Goal: Find specific page/section

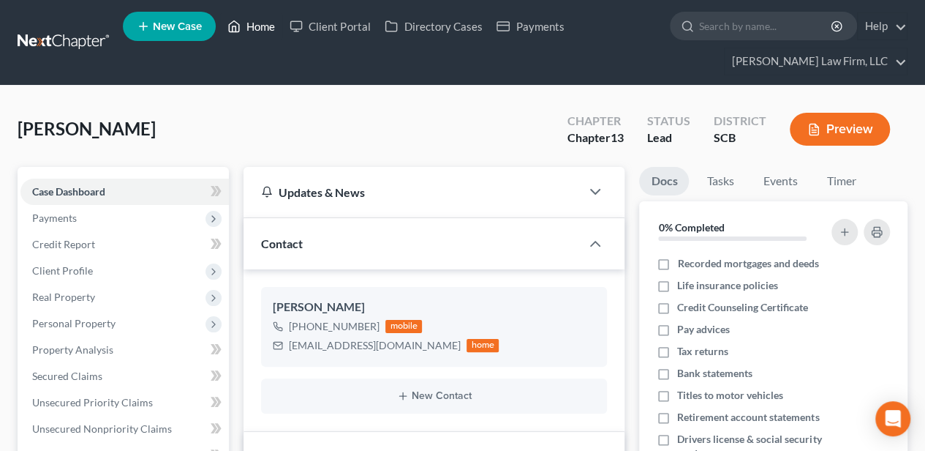
select select "2"
click at [257, 23] on link "Home" at bounding box center [251, 26] width 62 height 26
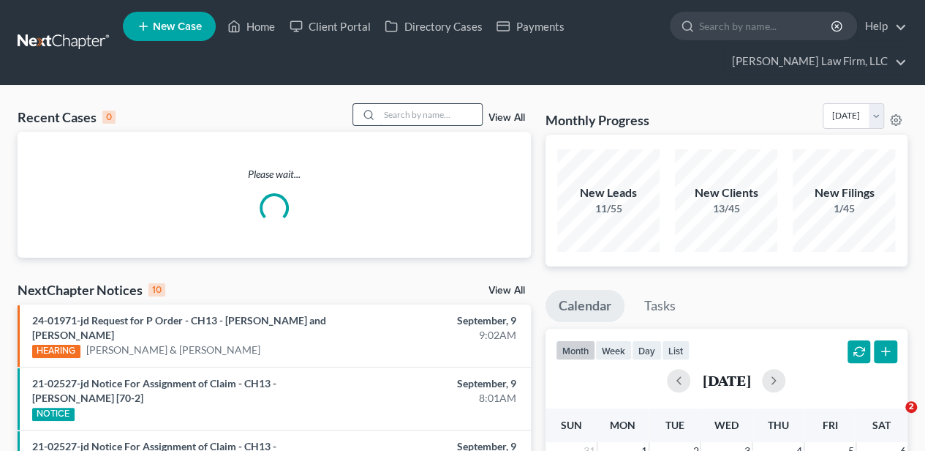
click at [438, 110] on input "search" at bounding box center [431, 114] width 102 height 21
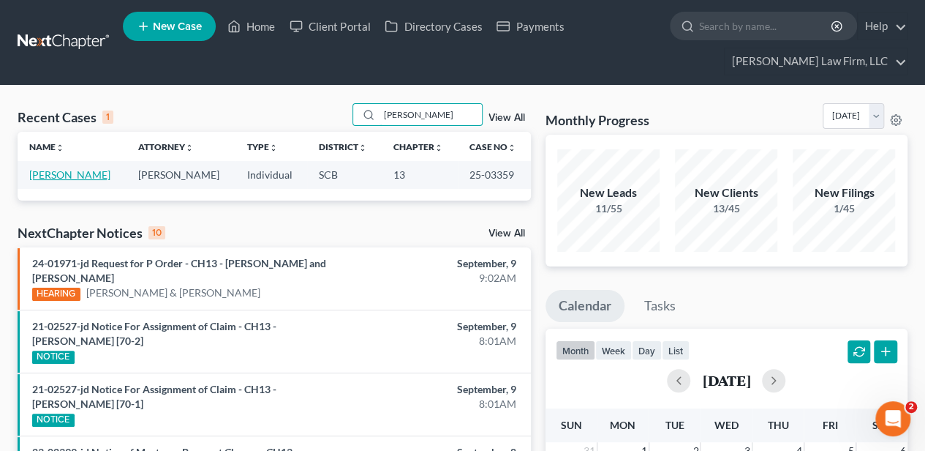
type input "[PERSON_NAME]"
click at [65, 174] on link "[PERSON_NAME]" at bounding box center [69, 174] width 81 height 12
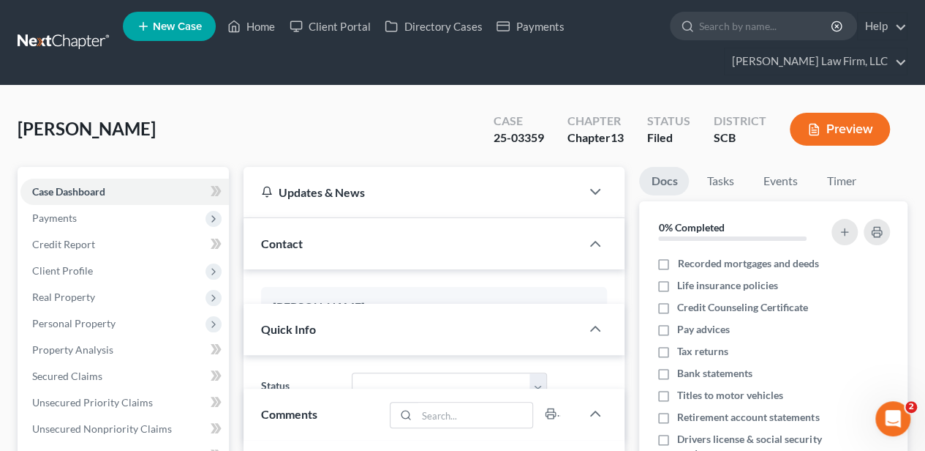
select select "2"
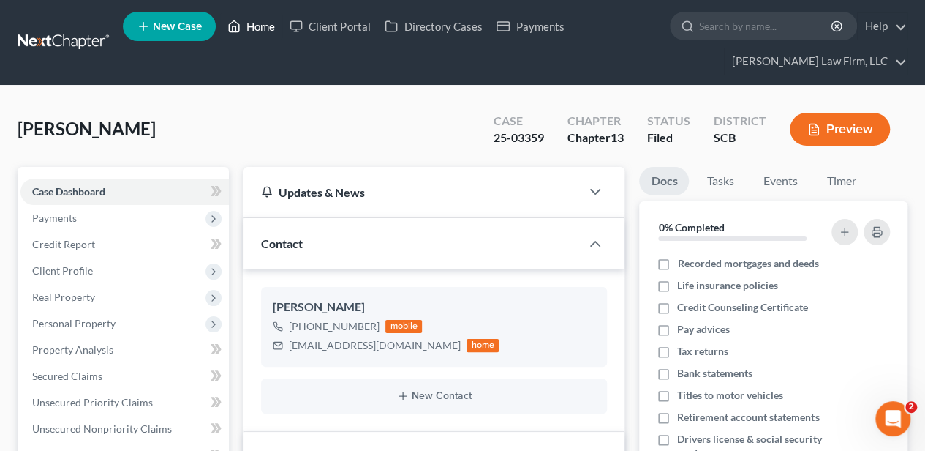
click at [268, 15] on link "Home" at bounding box center [251, 26] width 62 height 26
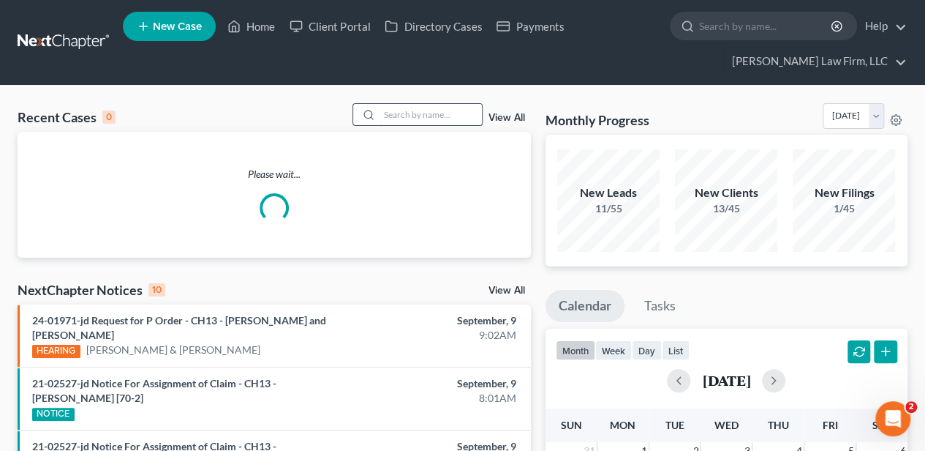
click at [455, 114] on input "search" at bounding box center [431, 114] width 102 height 21
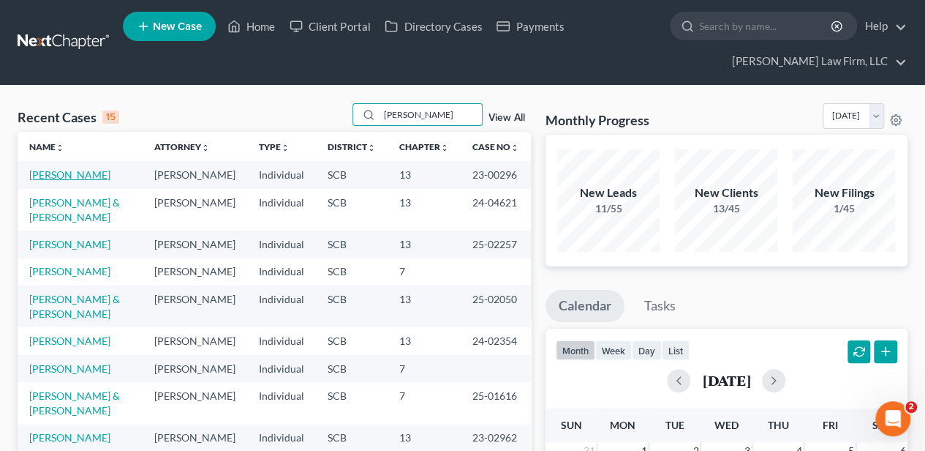
type input "[PERSON_NAME]"
click at [82, 176] on link "[PERSON_NAME]" at bounding box center [69, 174] width 81 height 12
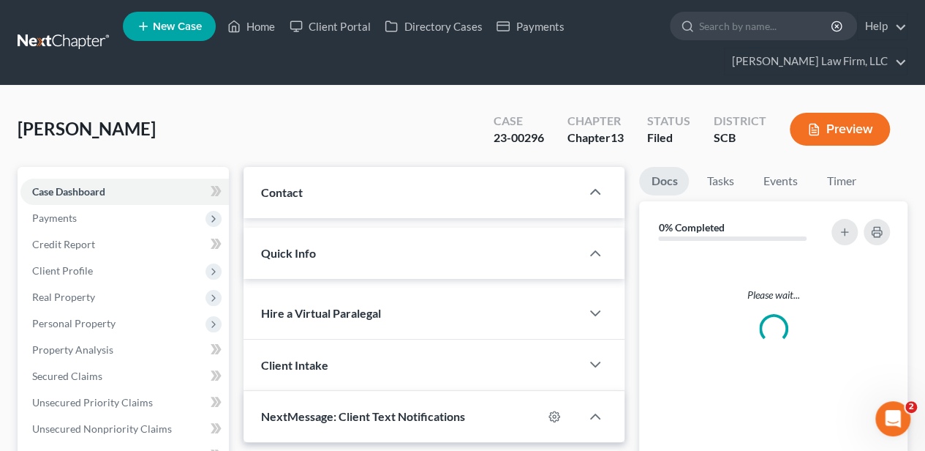
select select "2"
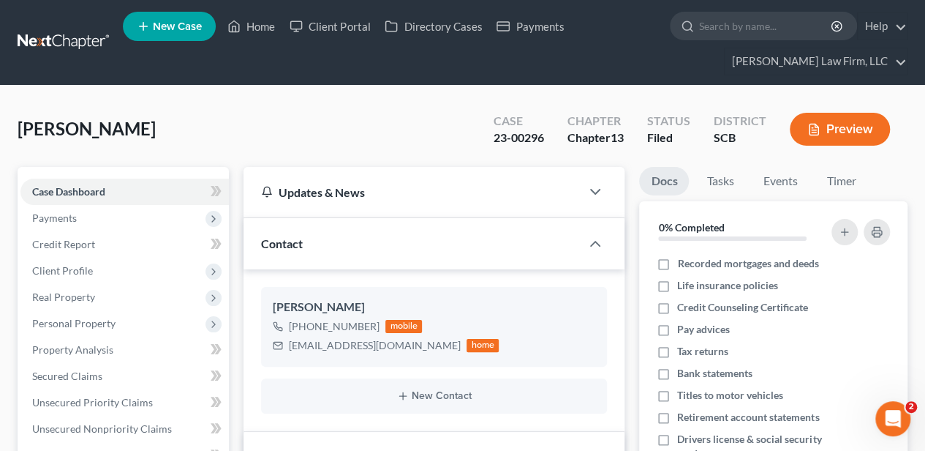
scroll to position [1161, 0]
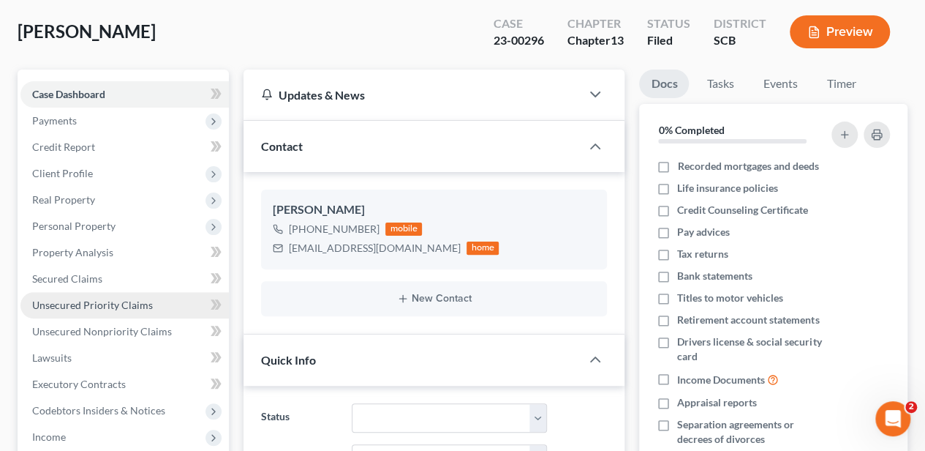
click at [136, 301] on span "Unsecured Priority Claims" at bounding box center [92, 304] width 121 height 12
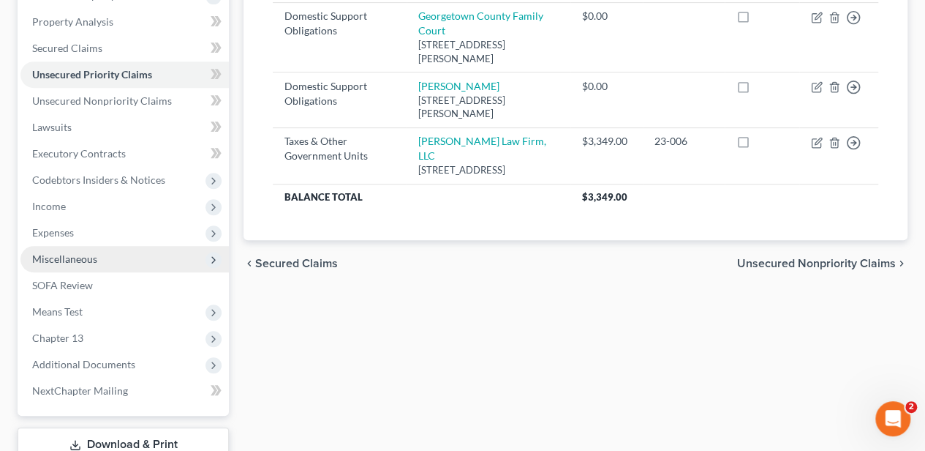
scroll to position [341, 0]
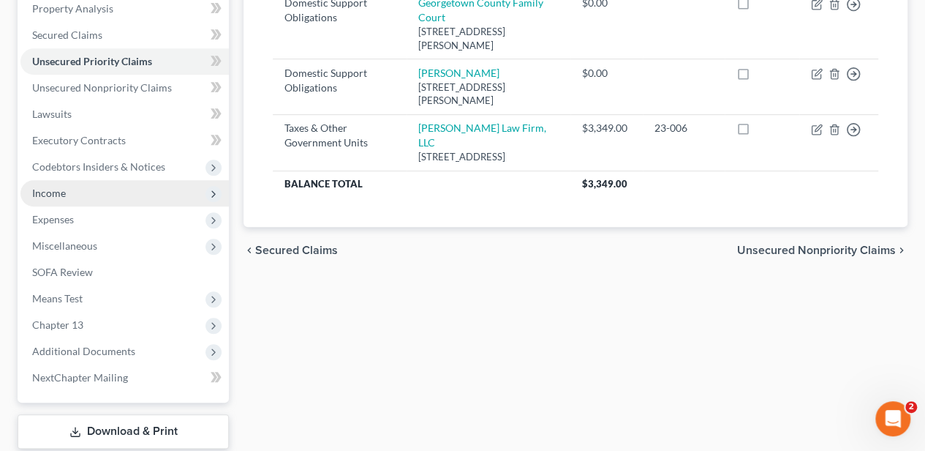
click at [98, 203] on span "Income" at bounding box center [124, 193] width 208 height 26
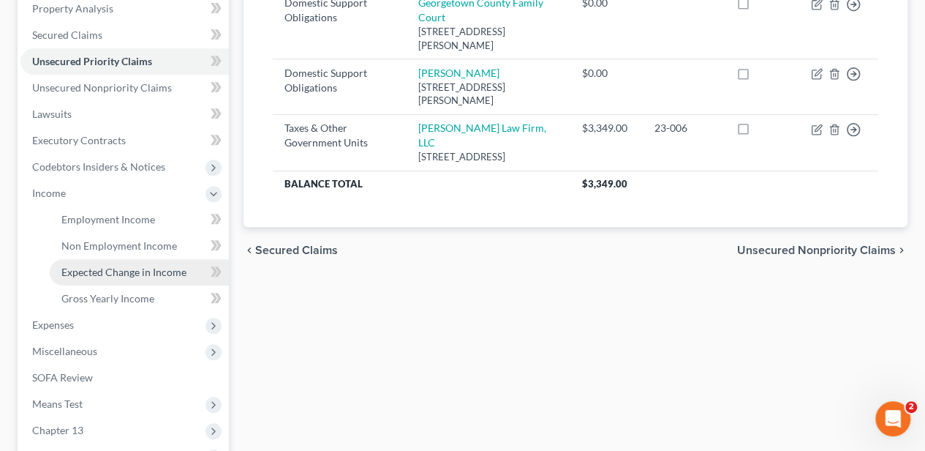
click at [107, 276] on span "Expected Change in Income" at bounding box center [123, 271] width 125 height 12
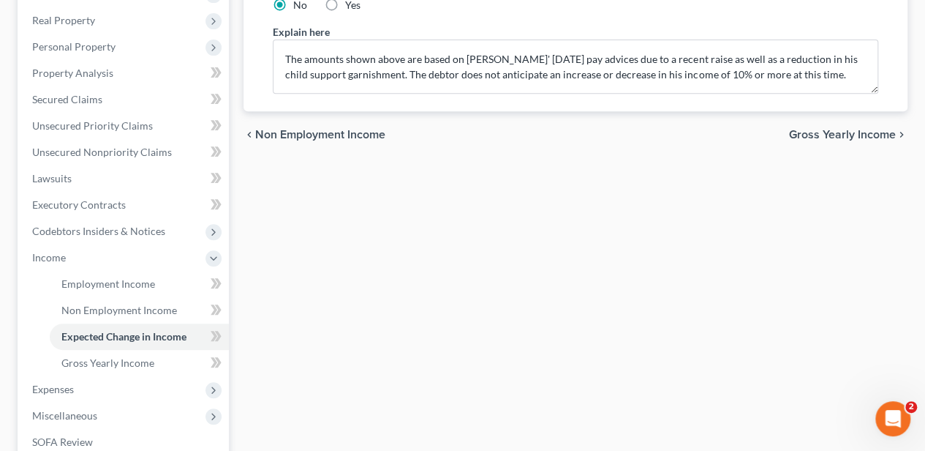
scroll to position [293, 0]
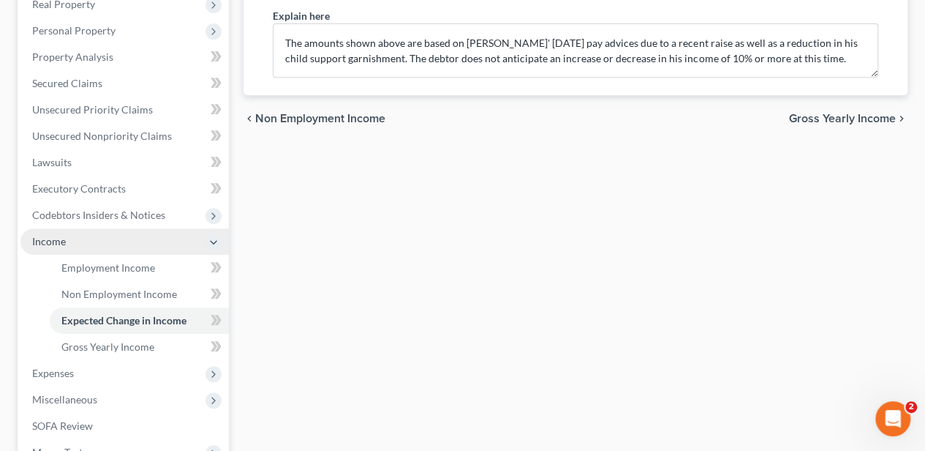
click at [60, 244] on span "Income" at bounding box center [49, 241] width 34 height 12
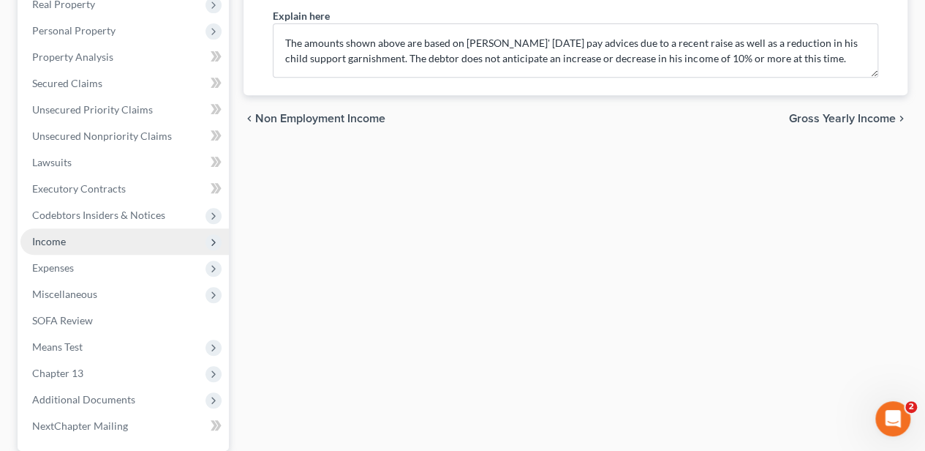
click at [60, 244] on span "Income" at bounding box center [49, 241] width 34 height 12
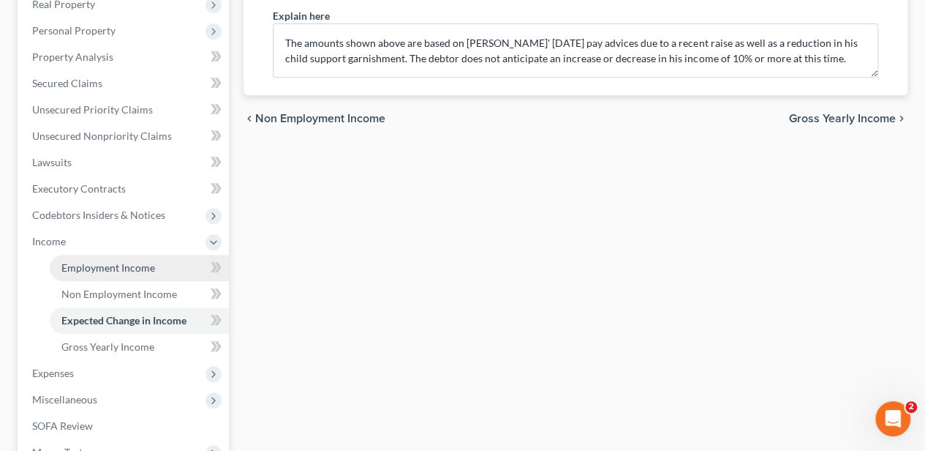
click at [71, 259] on link "Employment Income" at bounding box center [139, 268] width 179 height 26
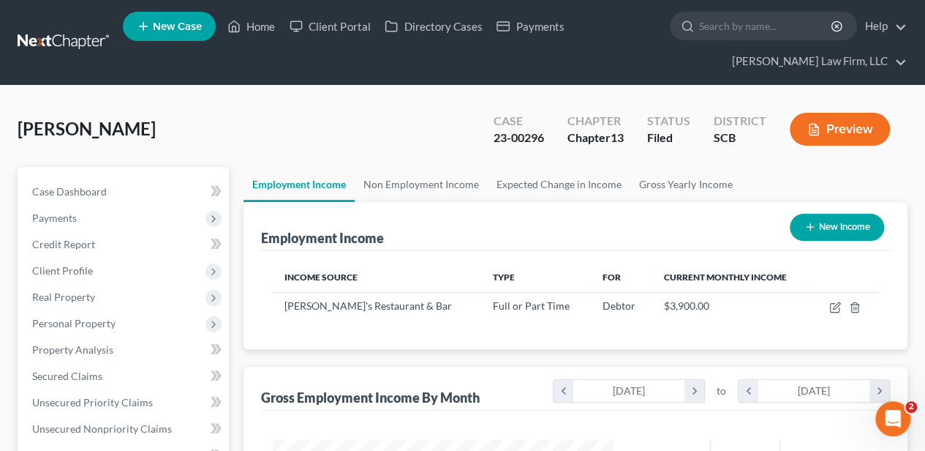
scroll to position [260, 370]
